Goal: Task Accomplishment & Management: Manage account settings

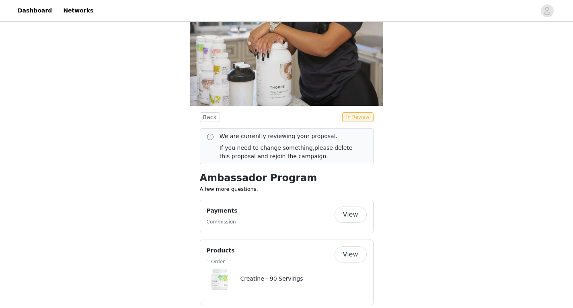
scroll to position [121, 0]
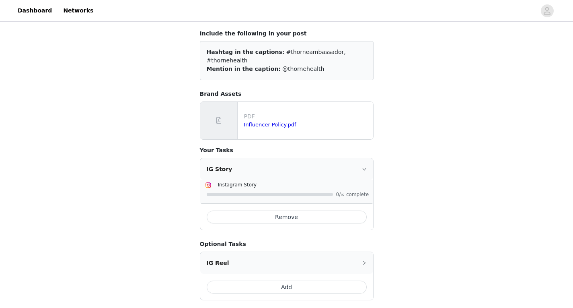
scroll to position [48, 0]
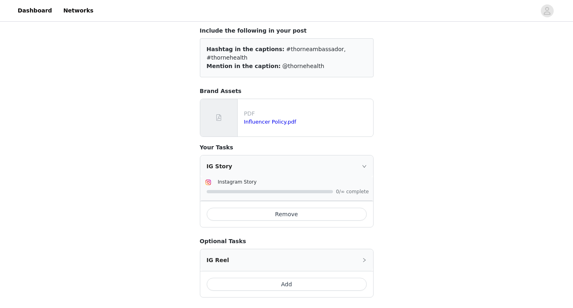
click at [243, 179] on span "Instagram Story" at bounding box center [237, 182] width 39 height 6
click at [219, 156] on div "IG Story" at bounding box center [286, 166] width 173 height 22
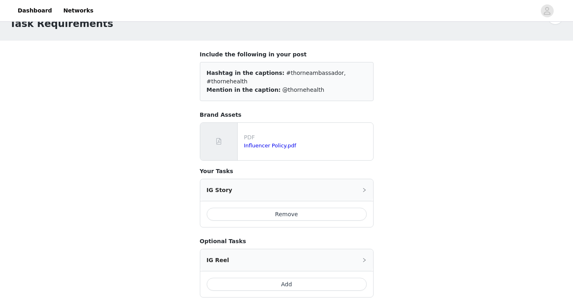
click at [292, 207] on button "Remove" at bounding box center [287, 213] width 160 height 13
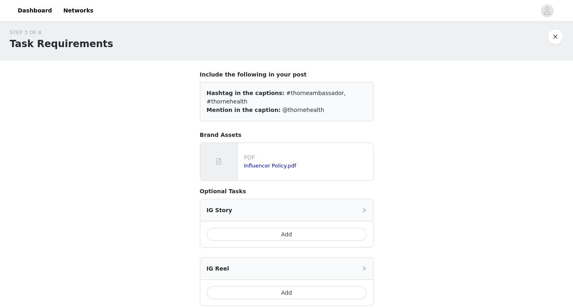
scroll to position [0, 0]
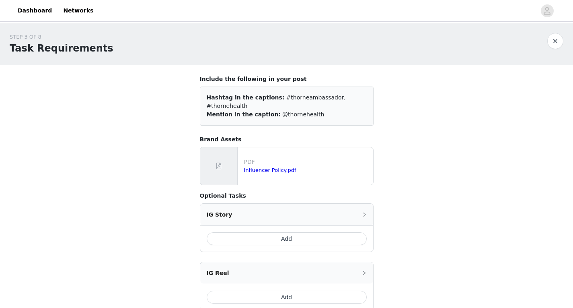
click at [555, 41] on button "button" at bounding box center [555, 41] width 16 height 16
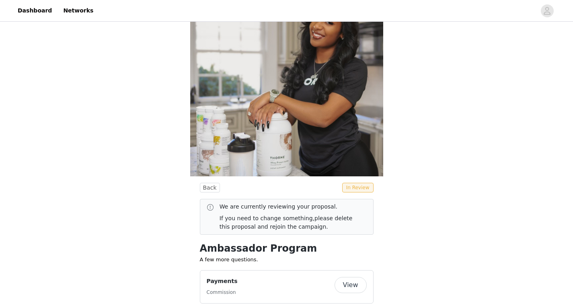
scroll to position [80, 0]
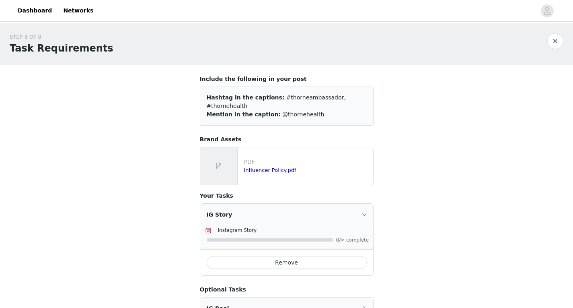
click at [207, 227] on img at bounding box center [208, 230] width 6 height 6
click at [264, 167] on link "Influencer Policy.pdf" at bounding box center [270, 170] width 52 height 6
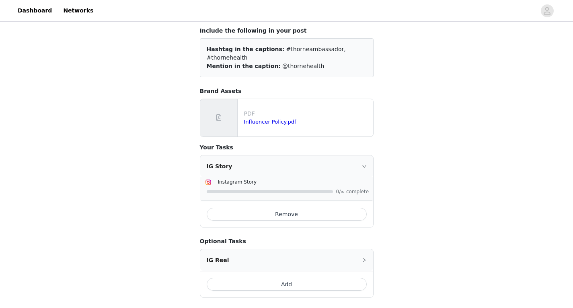
click at [206, 179] on img at bounding box center [208, 182] width 6 height 6
click at [364, 164] on icon "icon: right" at bounding box center [364, 166] width 5 height 5
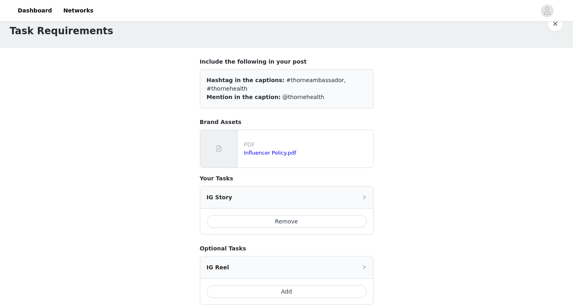
scroll to position [25, 0]
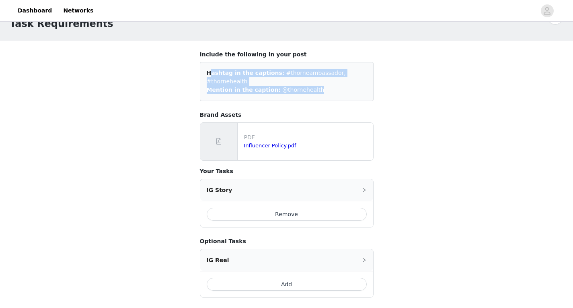
drag, startPoint x: 206, startPoint y: 73, endPoint x: 314, endPoint y: 78, distance: 108.3
click at [314, 78] on div "Hashtag in the captions: #thorneambassador, #thornehealth Mention in the captio…" at bounding box center [287, 81] width 174 height 39
drag, startPoint x: 546, startPoint y: 9, endPoint x: 554, endPoint y: 18, distance: 11.7
click at [546, 9] on icon "avatar" at bounding box center [547, 10] width 8 height 13
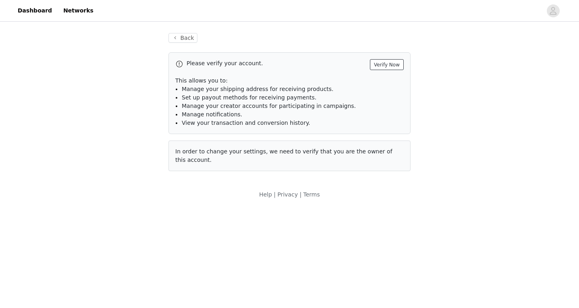
click at [392, 64] on button "Verify Now" at bounding box center [387, 64] width 34 height 11
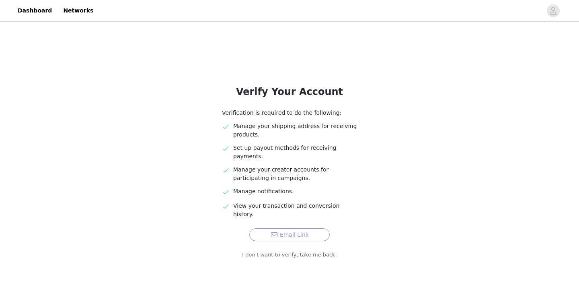
click at [299, 228] on button "Email Link" at bounding box center [289, 234] width 80 height 13
